Goal: Use online tool/utility: Utilize a website feature to perform a specific function

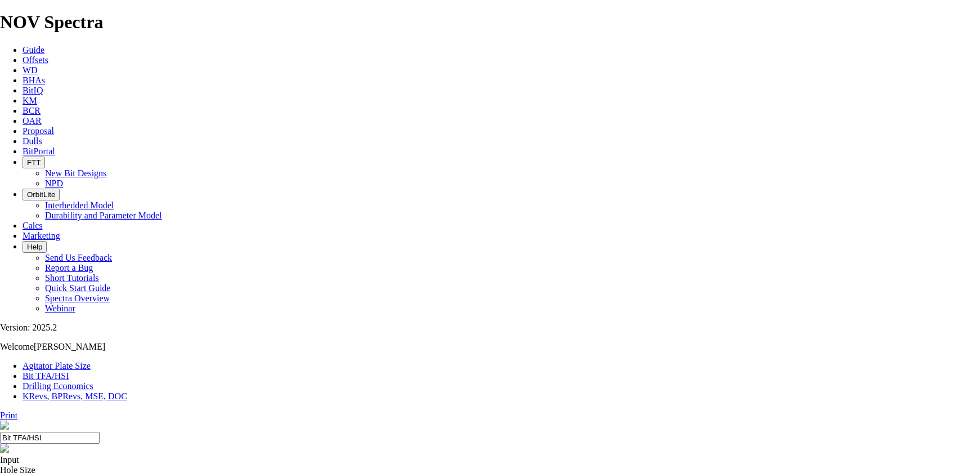
select select "number:18"
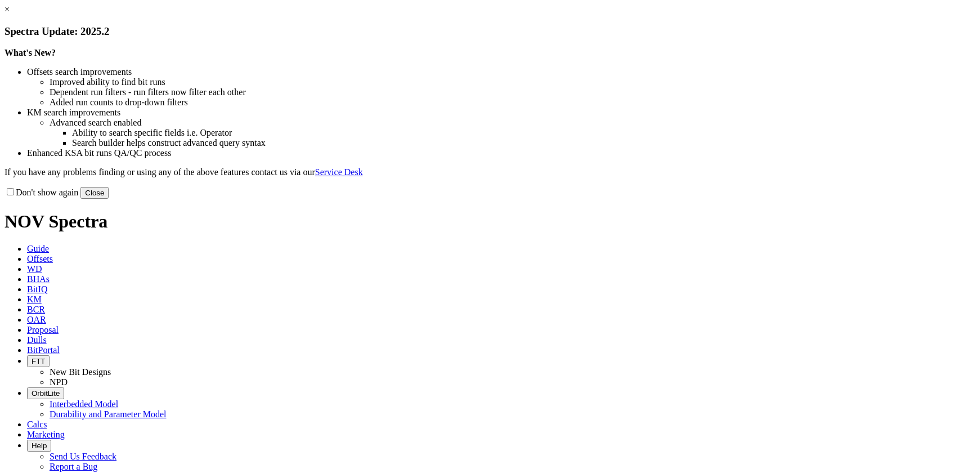
click at [109, 199] on button "Close" at bounding box center [94, 193] width 28 height 12
